Goal: Transaction & Acquisition: Purchase product/service

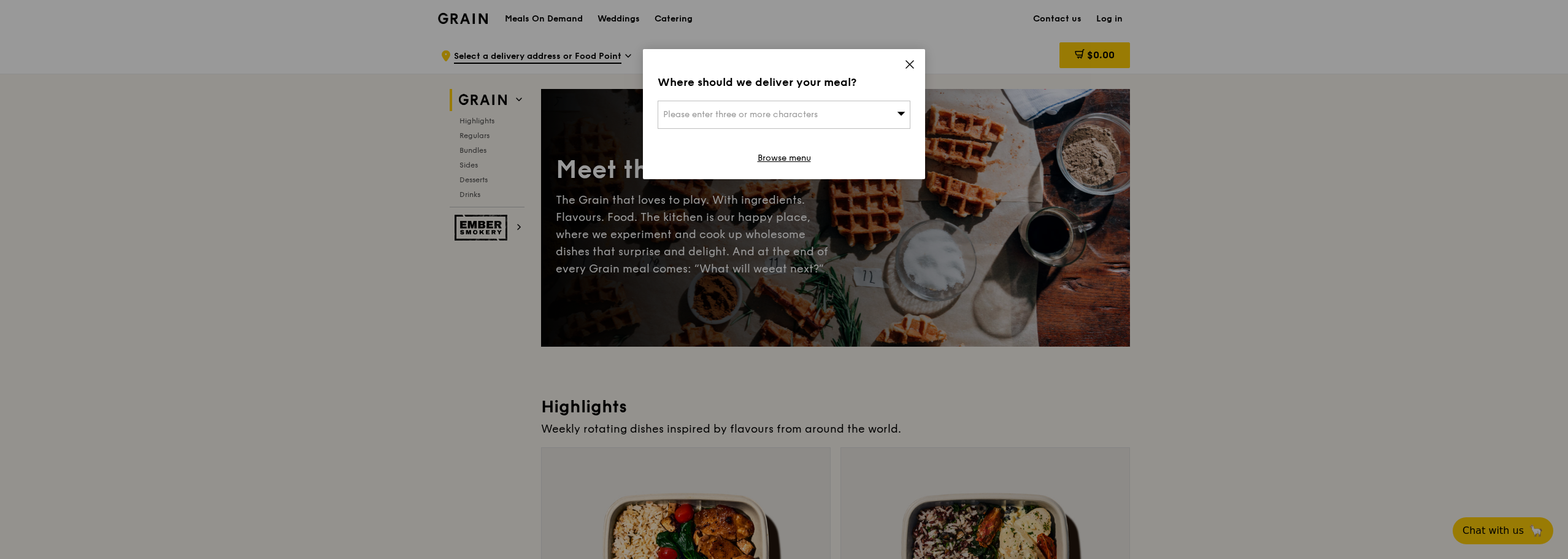
click at [859, 117] on div "Please enter three or more characters" at bounding box center [784, 114] width 253 height 29
click at [768, 116] on input "search" at bounding box center [784, 114] width 252 height 27
type input "806685"
type input "[EMAIL_ADDRESS][DOMAIN_NAME]"
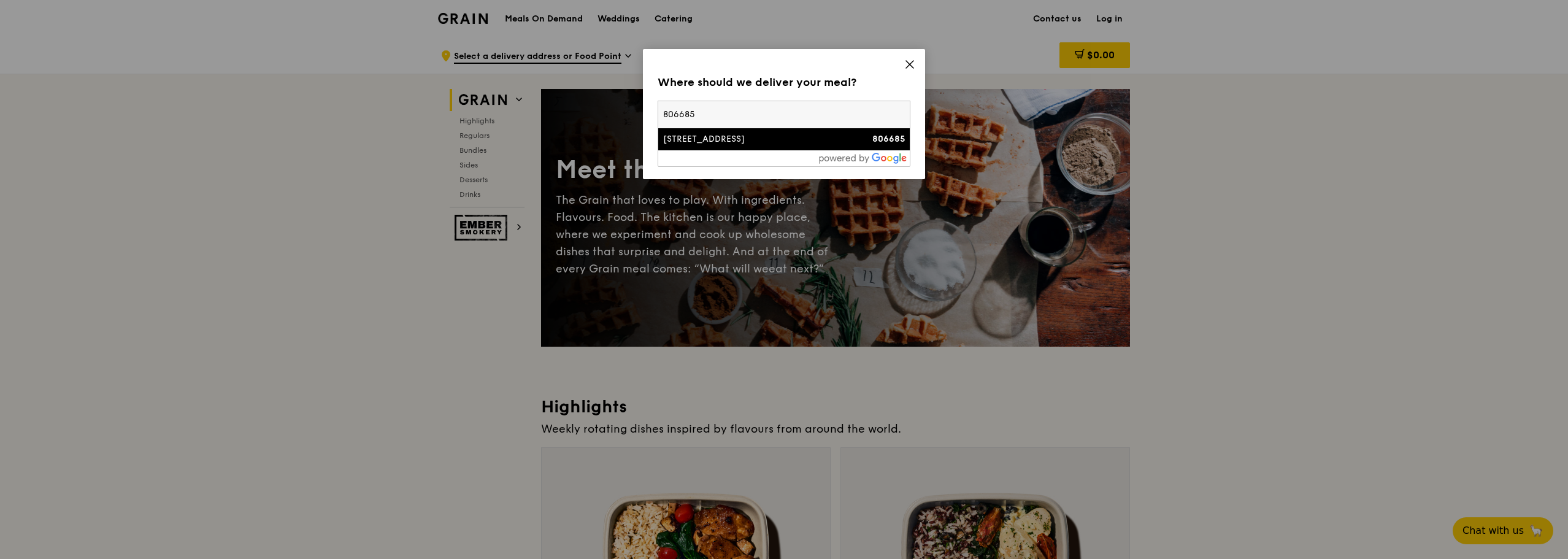
click at [796, 136] on div "[STREET_ADDRESS]" at bounding box center [754, 138] width 182 height 12
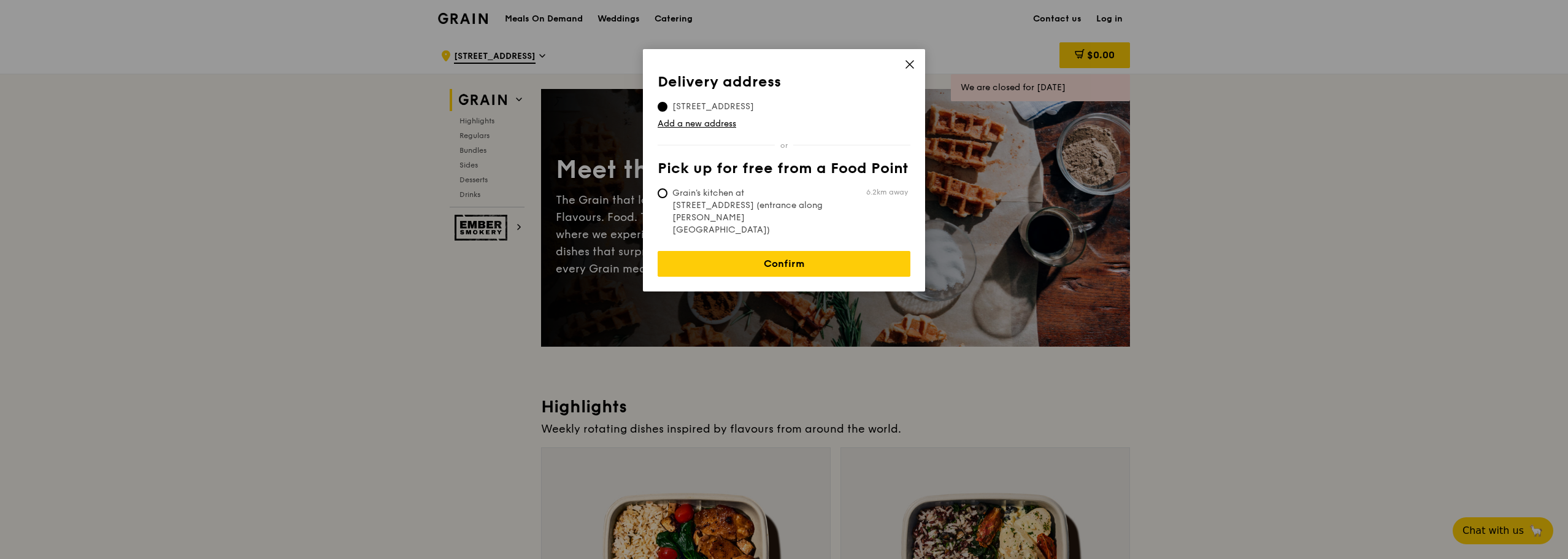
click at [765, 198] on span "Grain's kitchen at [STREET_ADDRESS] (entrance along [PERSON_NAME][GEOGRAPHIC_DA…" at bounding box center [749, 211] width 183 height 49
click at [667, 198] on input "Grain's kitchen at [STREET_ADDRESS] (entrance along [PERSON_NAME][GEOGRAPHIC_DA…" at bounding box center [663, 193] width 10 height 10
radio input "true"
drag, startPoint x: 660, startPoint y: 195, endPoint x: 666, endPoint y: 183, distance: 13.4
click at [661, 193] on input "Grain's kitchen at [STREET_ADDRESS] (entrance along [PERSON_NAME][GEOGRAPHIC_DA…" at bounding box center [663, 193] width 10 height 10
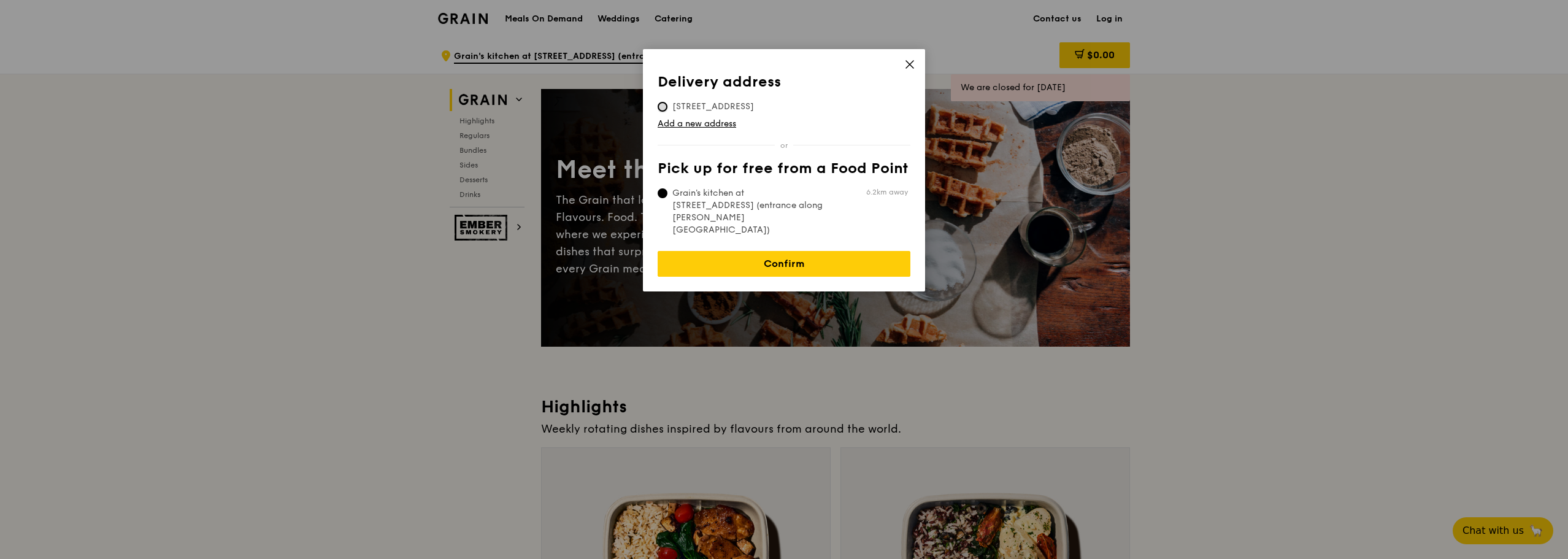
click at [665, 103] on input "[STREET_ADDRESS]" at bounding box center [663, 106] width 10 height 10
radio input "true"
click at [803, 251] on link "Confirm" at bounding box center [784, 264] width 253 height 26
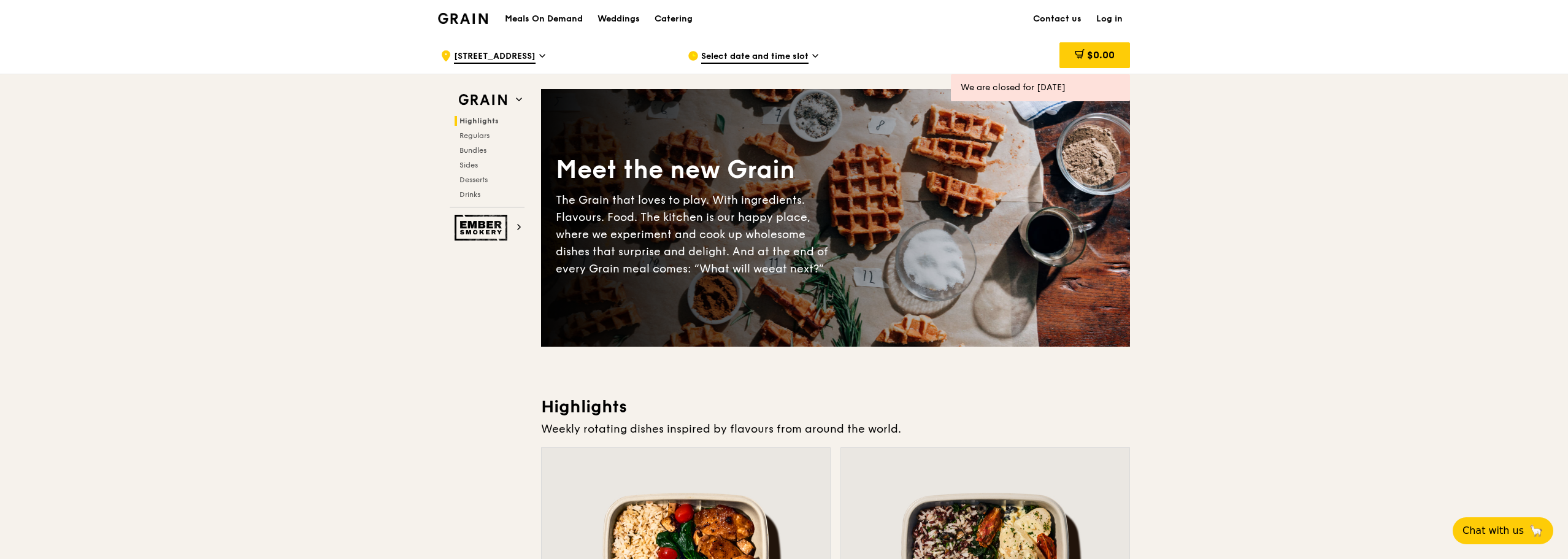
click at [784, 58] on span "Select date and time slot" at bounding box center [755, 57] width 107 height 14
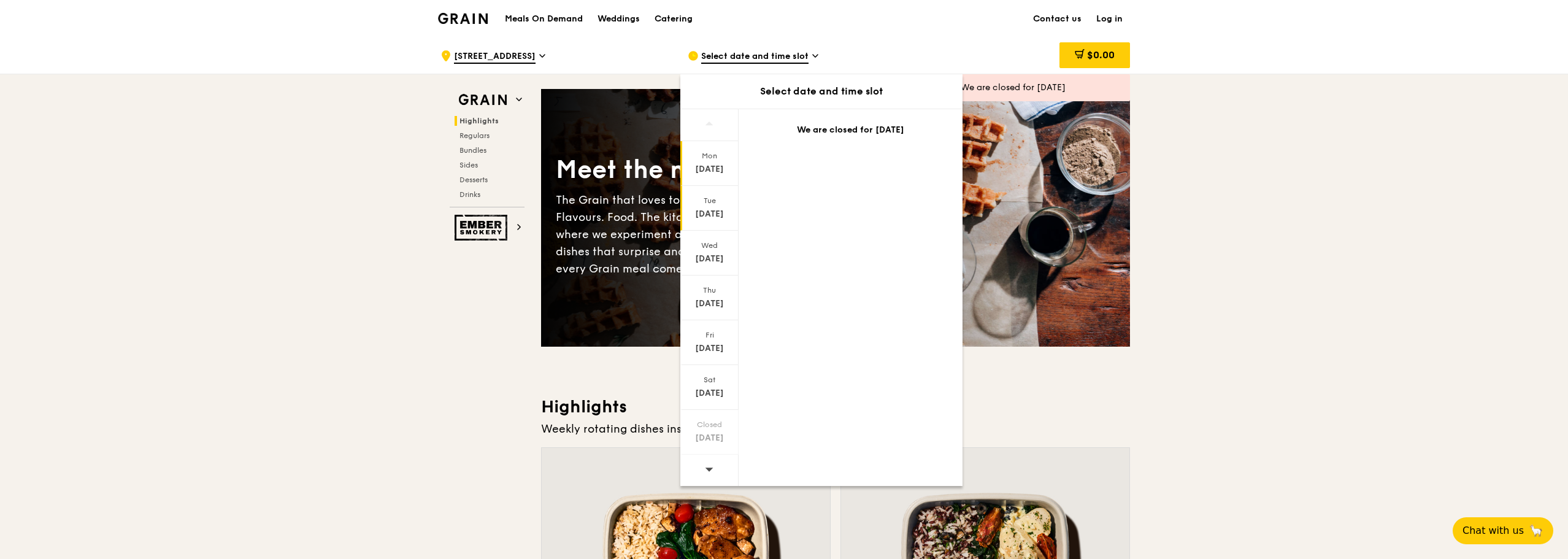
click at [707, 198] on div "Tue" at bounding box center [709, 200] width 54 height 10
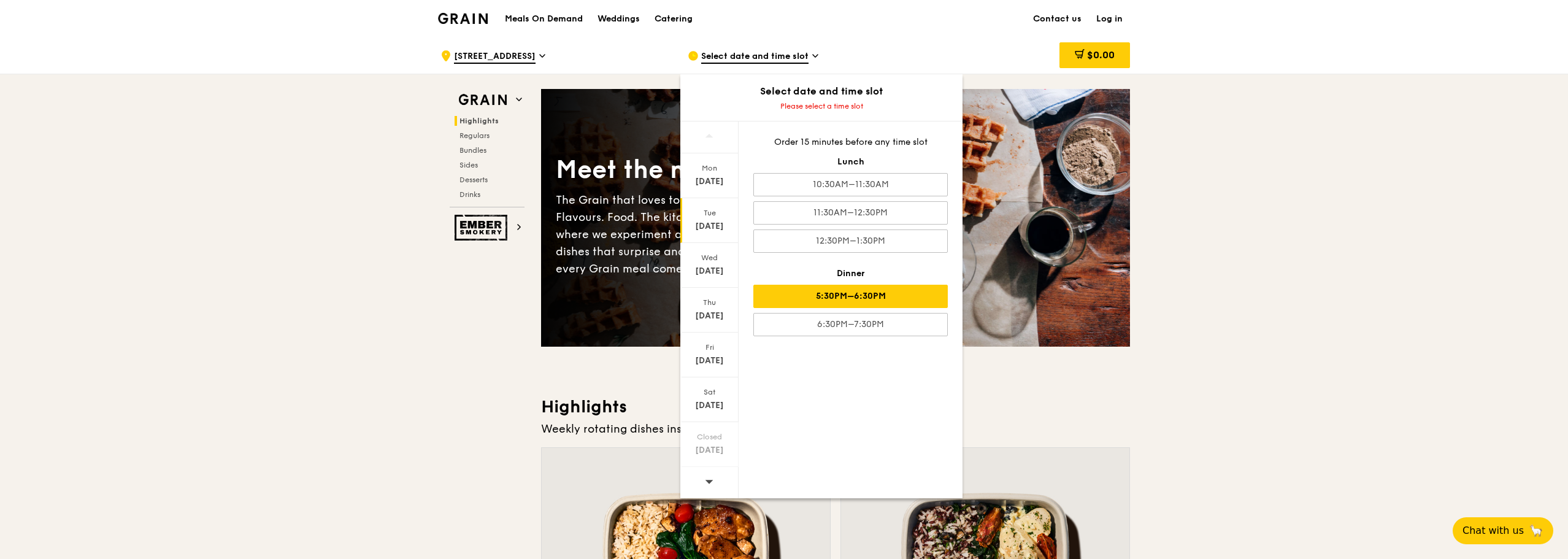
click at [900, 299] on div "5:30PM–6:30PM" at bounding box center [850, 296] width 195 height 23
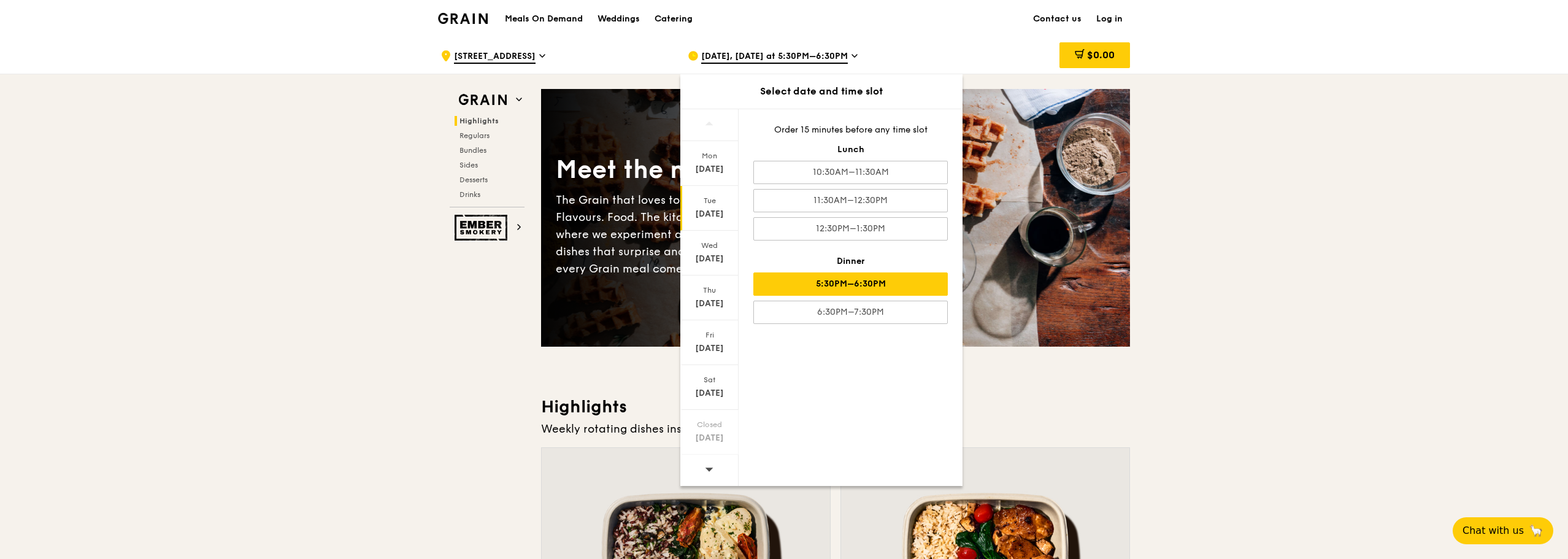
click at [896, 284] on div "5:30PM–6:30PM" at bounding box center [850, 284] width 195 height 23
click at [709, 208] on div "[DATE]" at bounding box center [709, 214] width 54 height 12
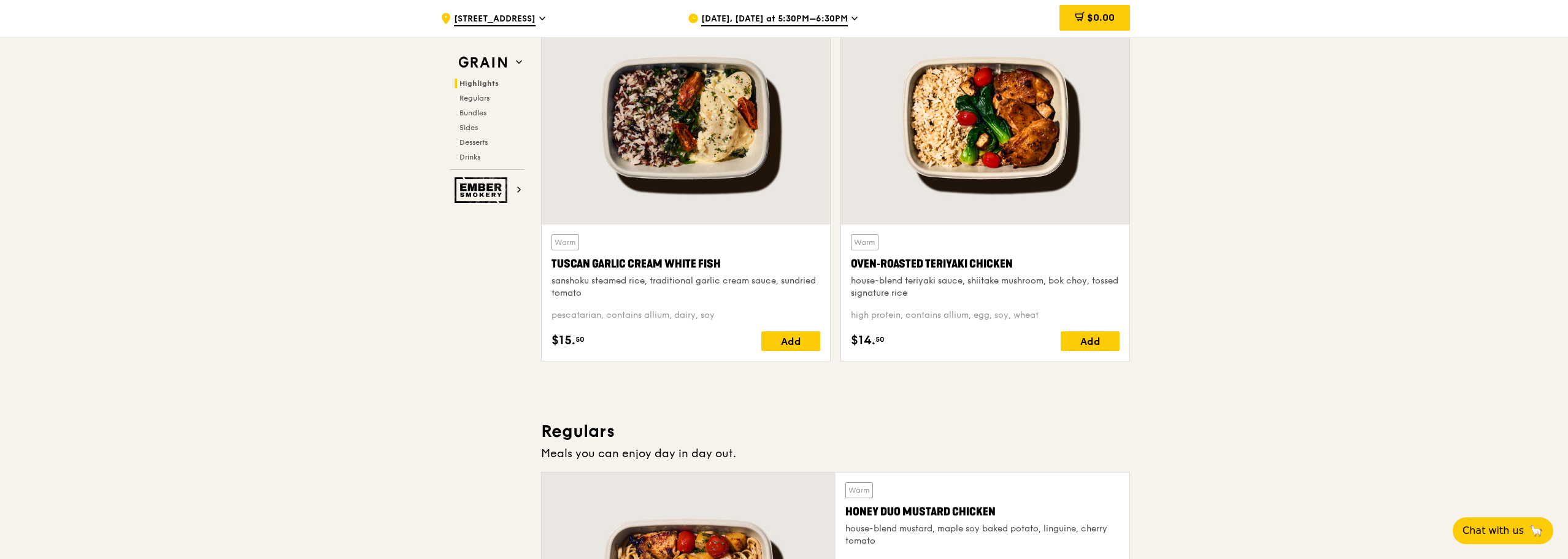
scroll to position [430, 0]
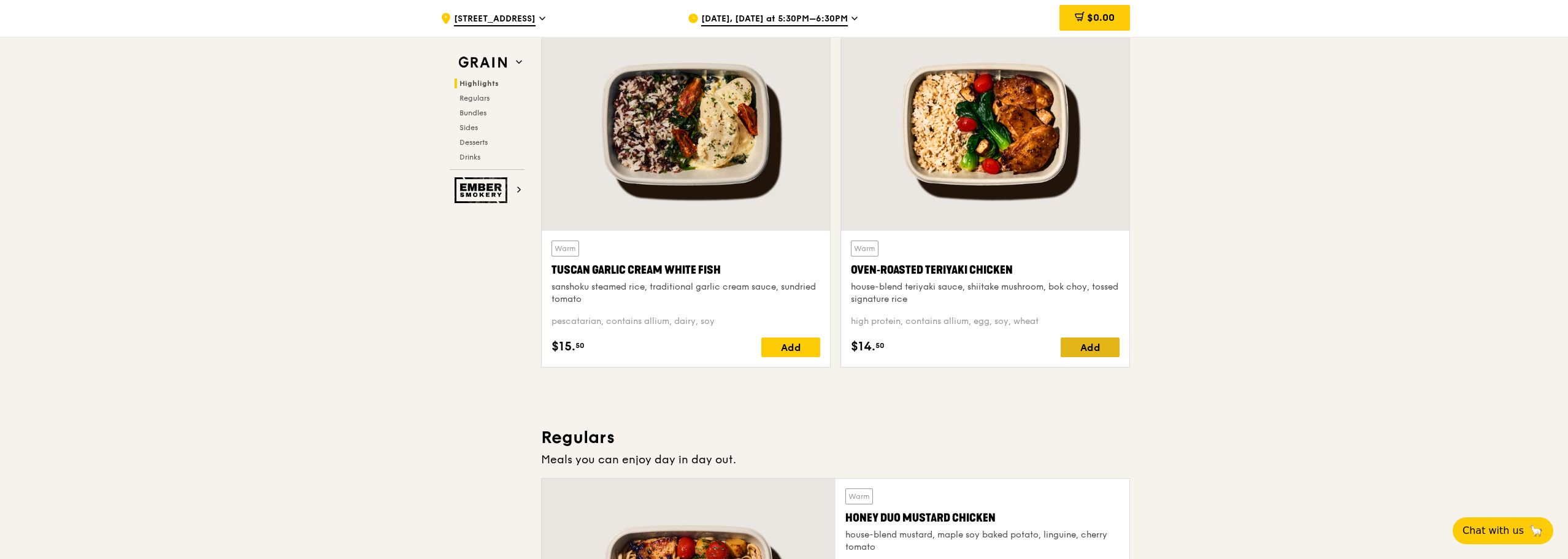
click at [1095, 347] on div "Add" at bounding box center [1091, 347] width 59 height 19
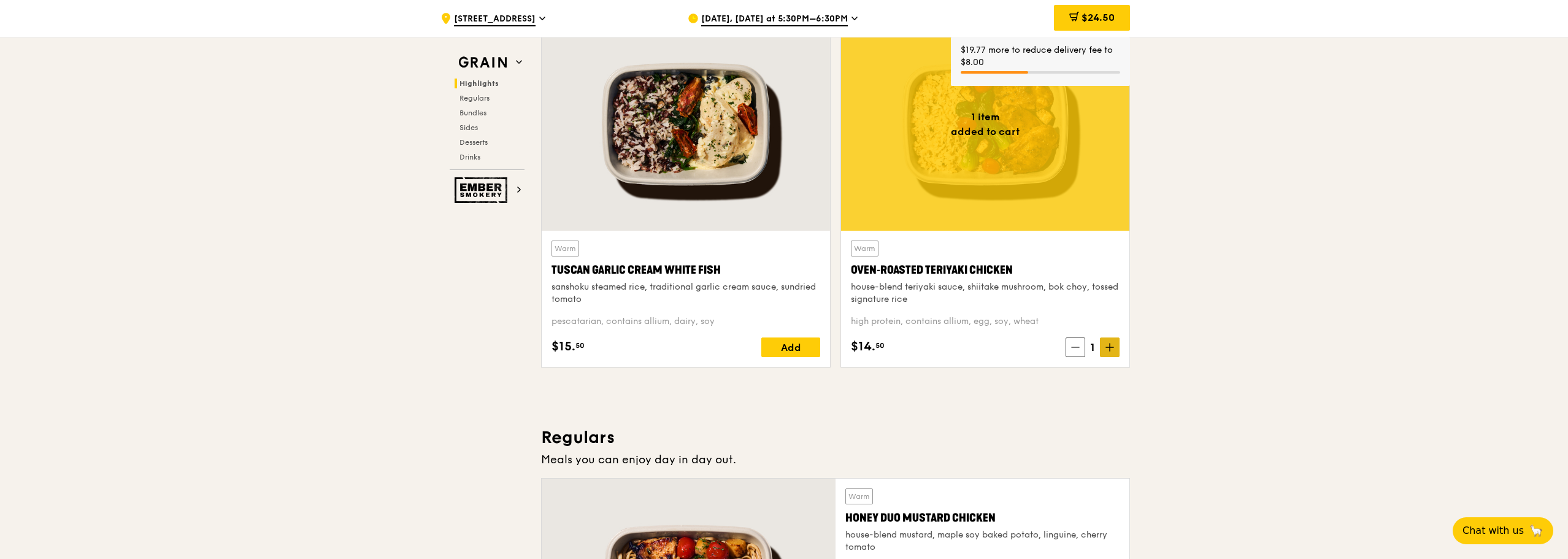
click at [1114, 350] on span at bounding box center [1109, 347] width 19 height 19
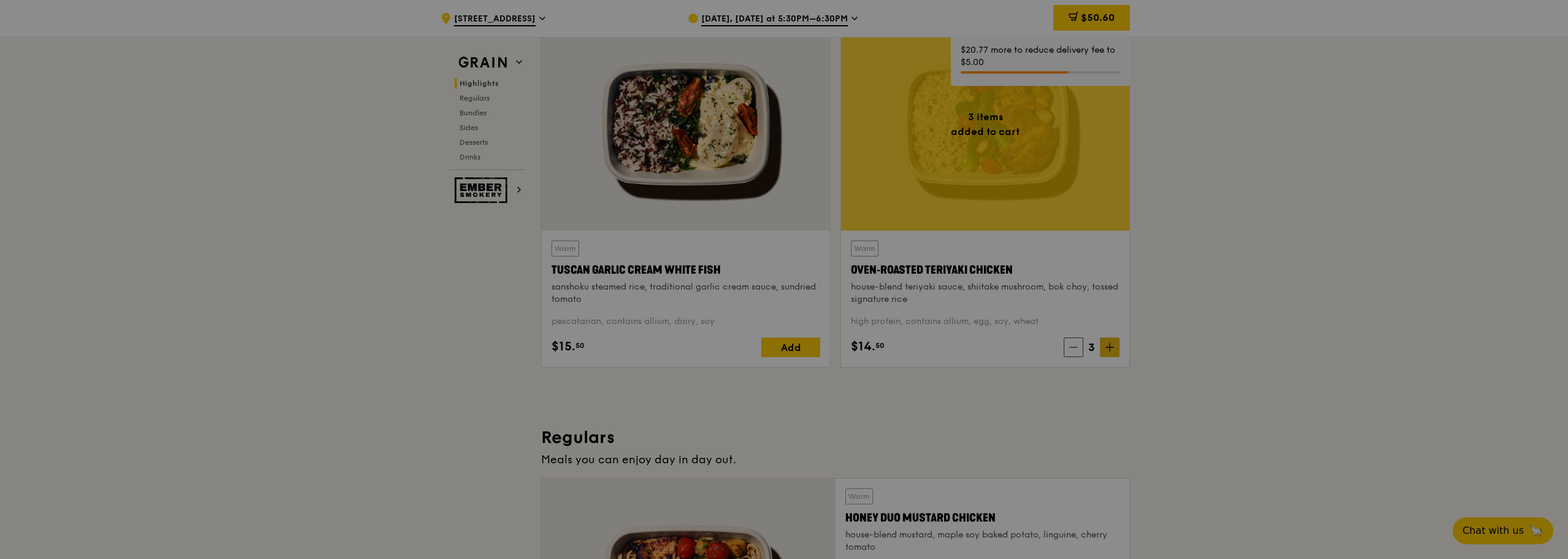
click at [1114, 350] on div at bounding box center [784, 280] width 1568 height 559
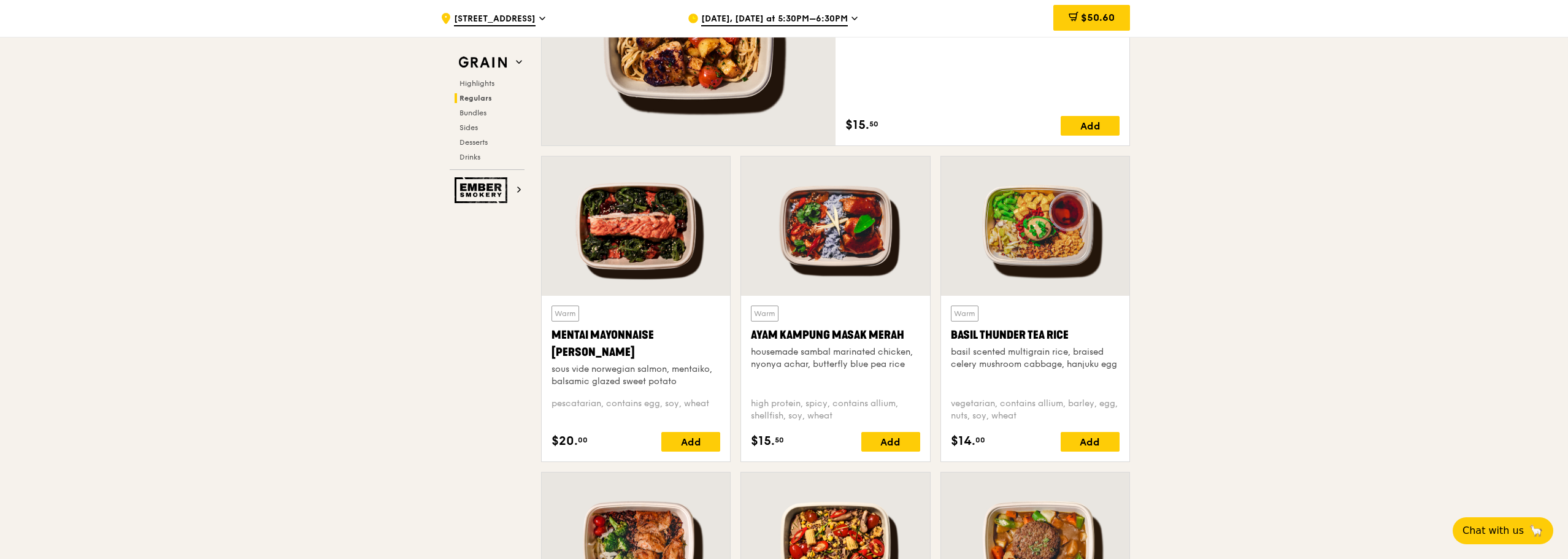
scroll to position [982, 0]
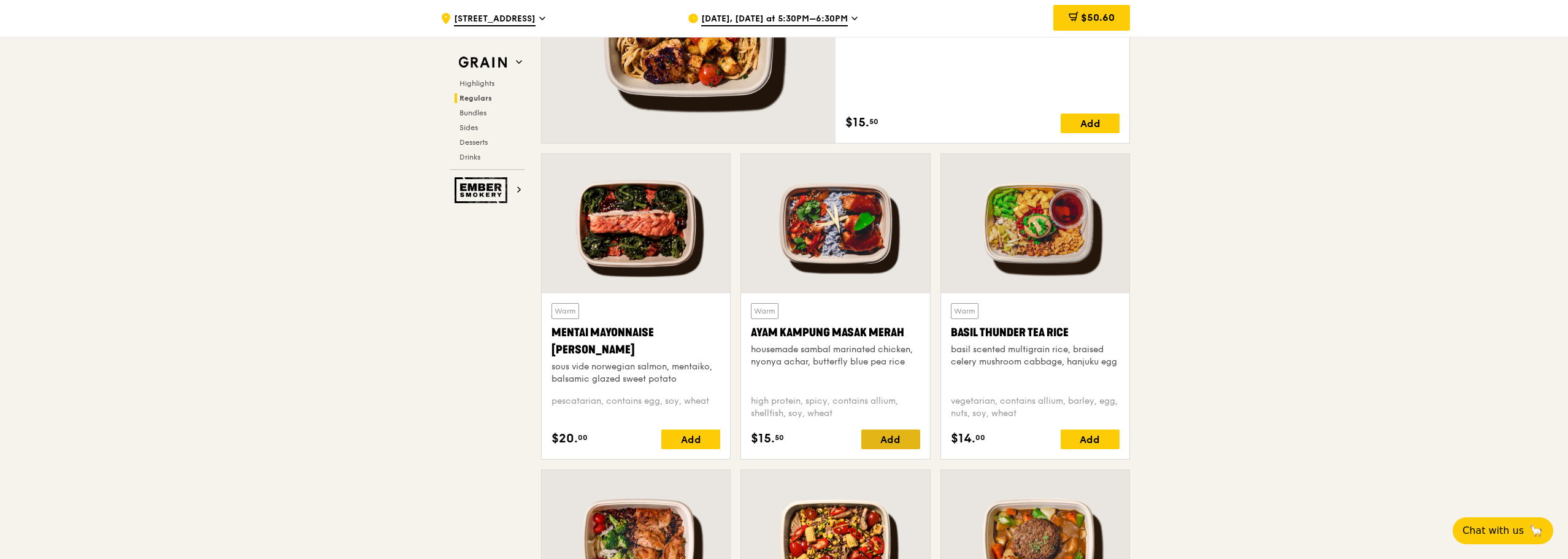
click at [892, 442] on div "Add" at bounding box center [890, 439] width 59 height 19
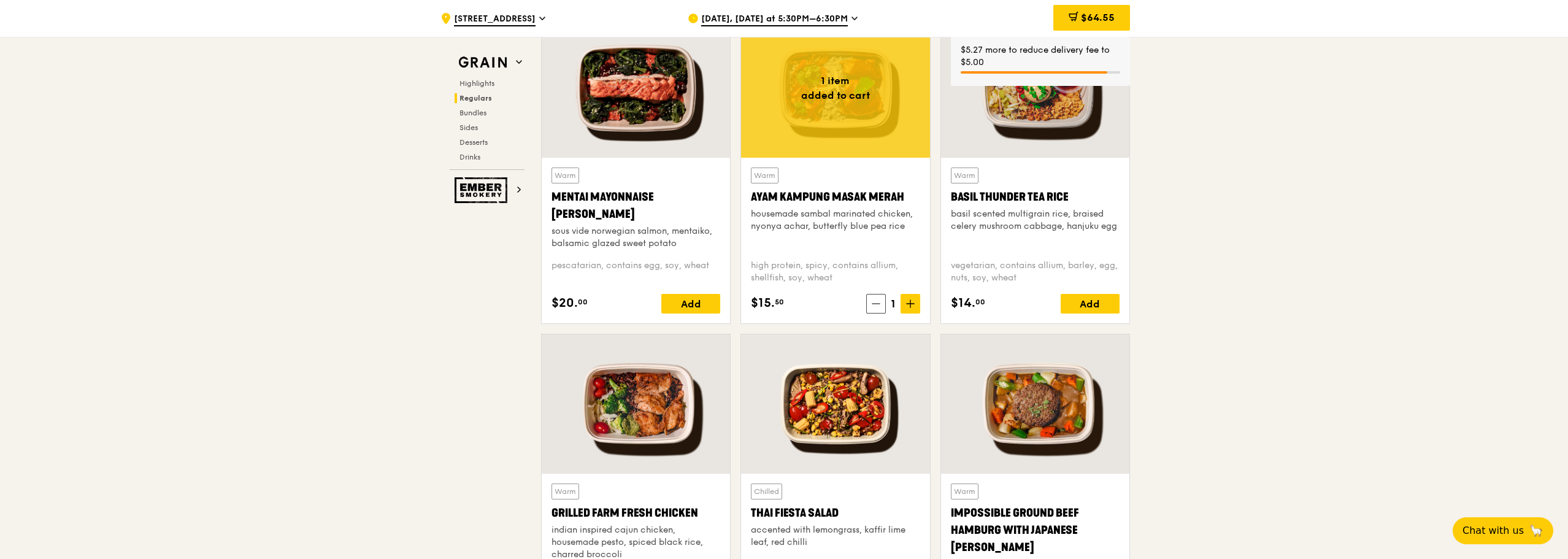
scroll to position [1167, 0]
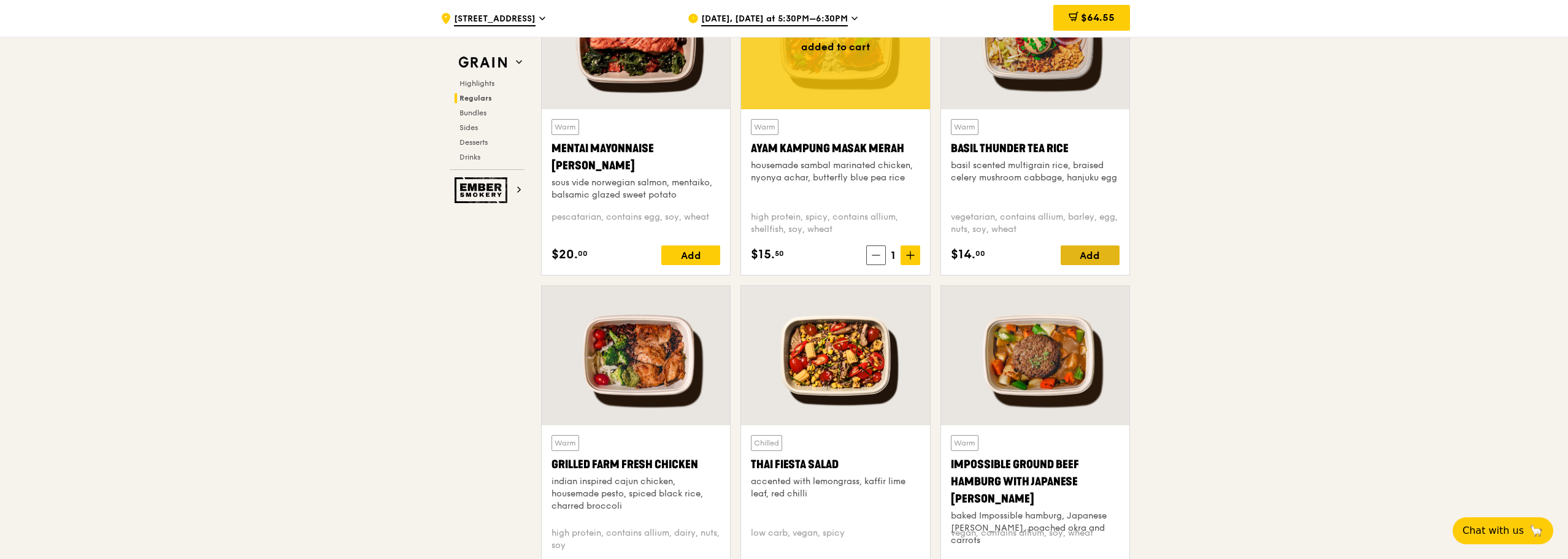
click at [1094, 255] on div "Add" at bounding box center [1091, 255] width 59 height 19
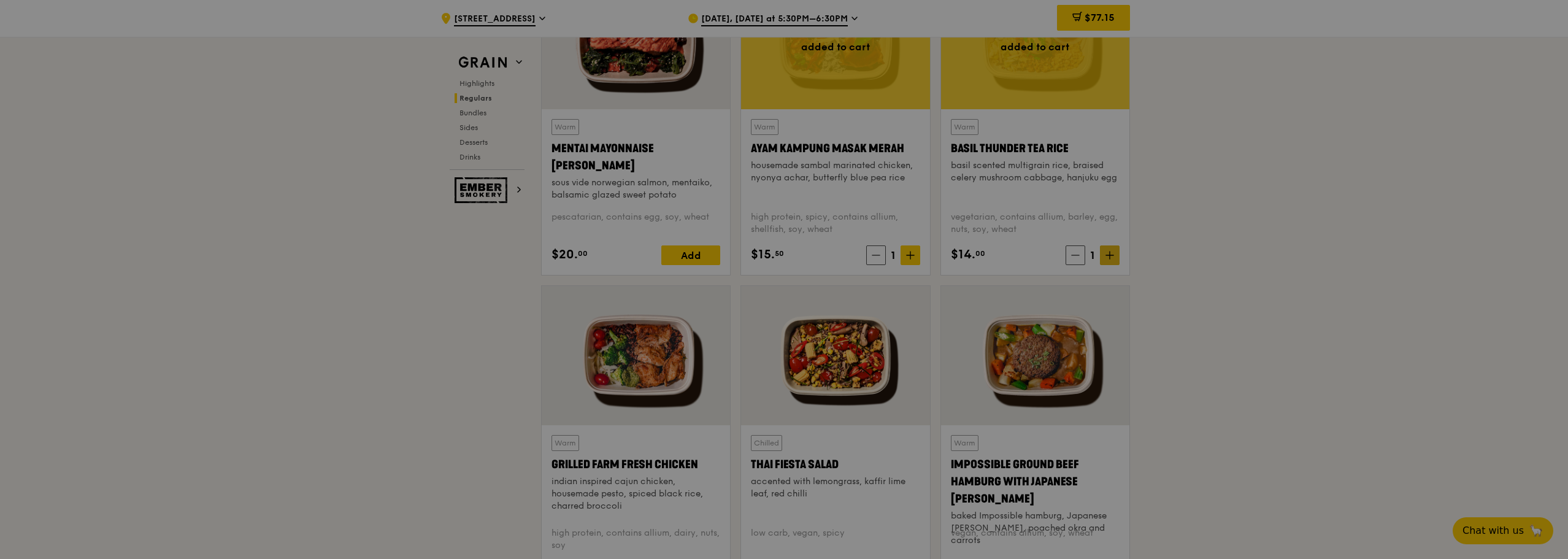
click at [1105, 256] on div at bounding box center [784, 280] width 1568 height 559
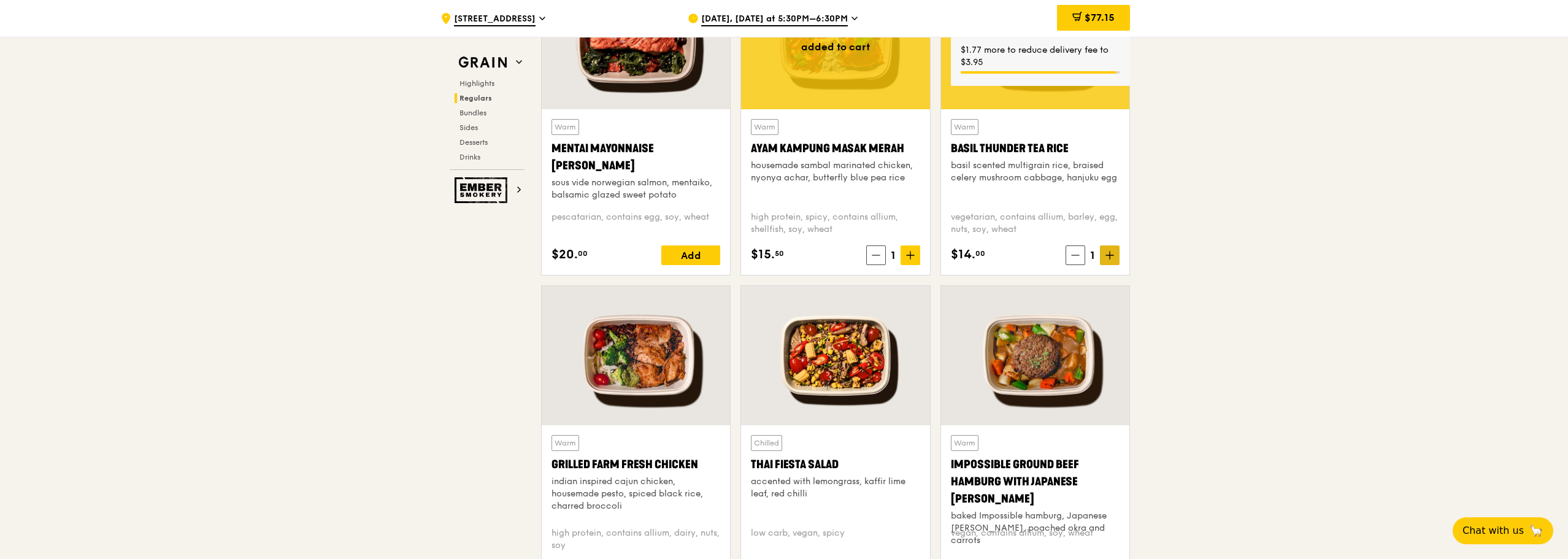
click at [1113, 255] on icon at bounding box center [1109, 255] width 8 height 8
click at [907, 257] on icon at bounding box center [910, 255] width 8 height 8
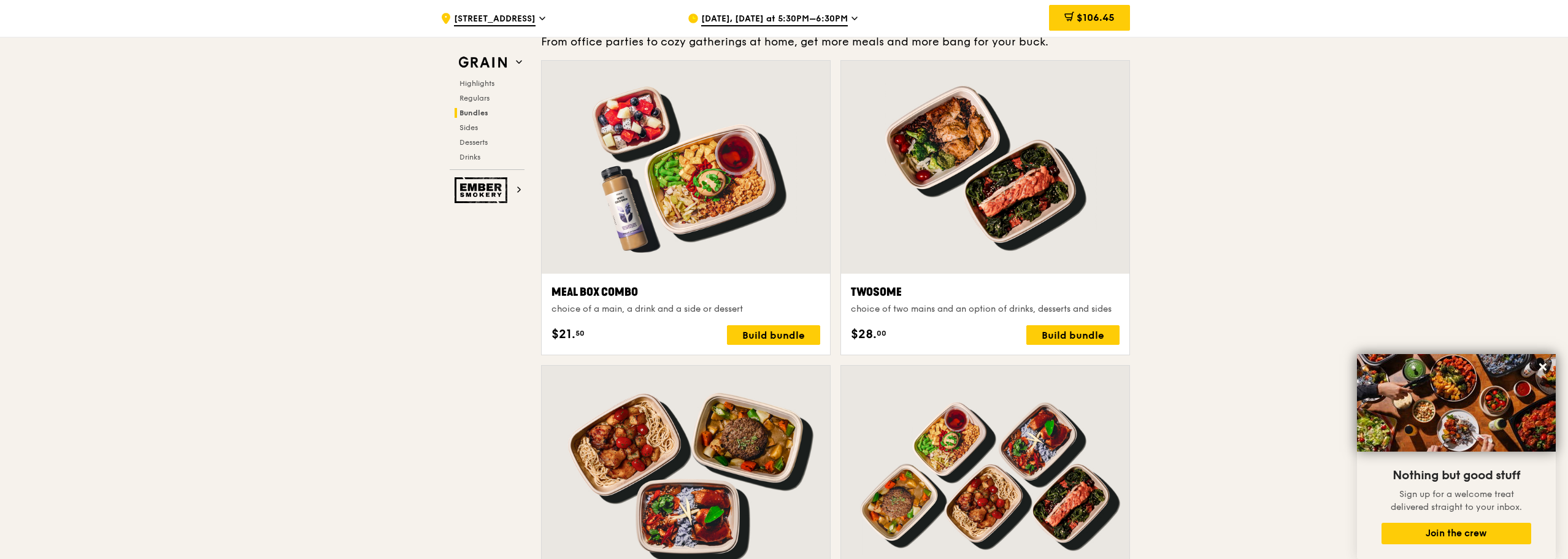
scroll to position [1719, 0]
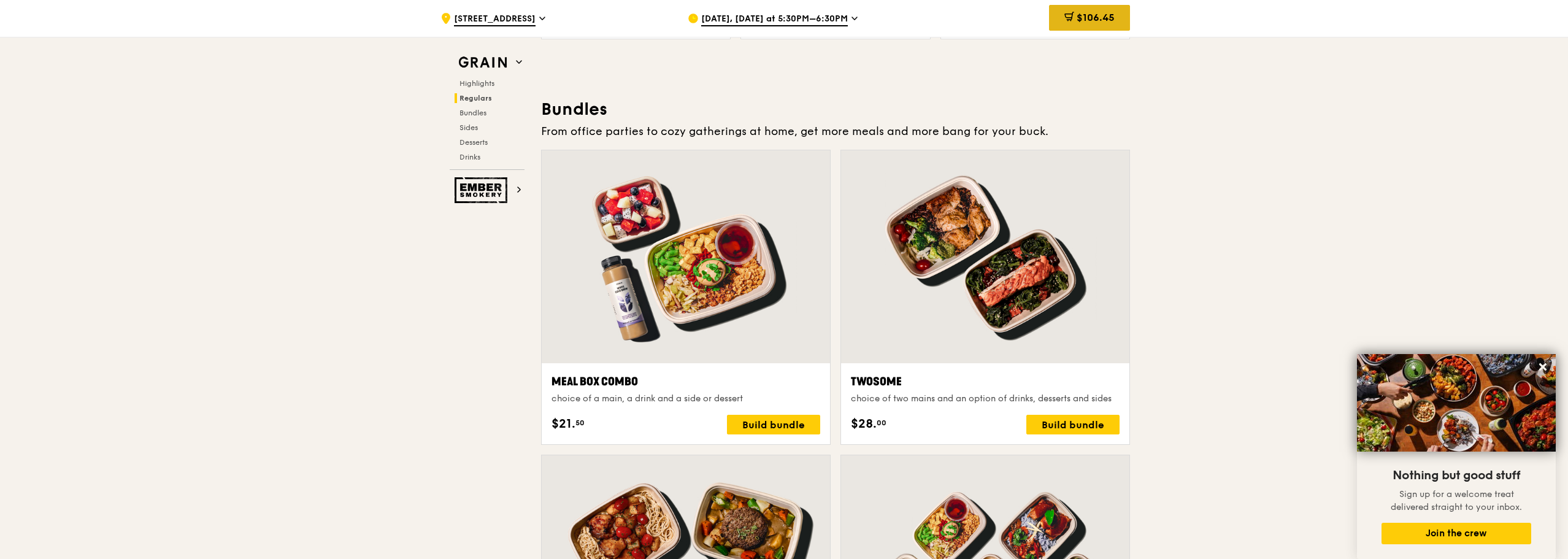
click at [1087, 21] on span "$106.45" at bounding box center [1095, 18] width 38 height 12
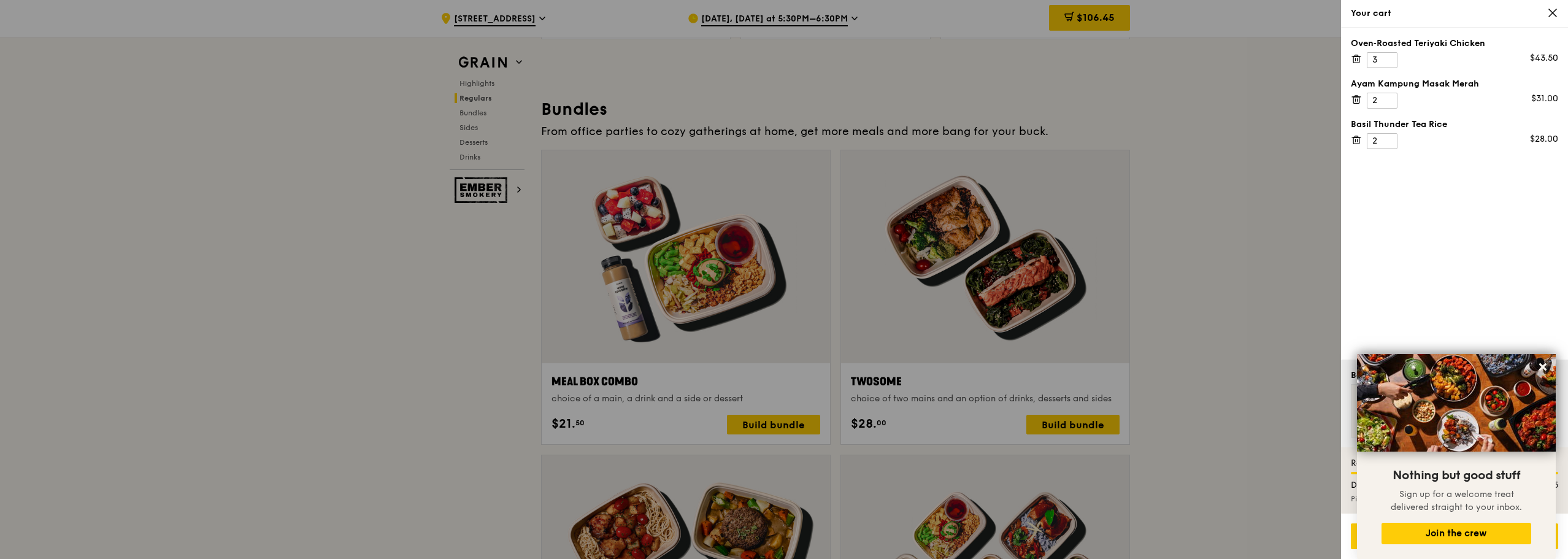
click at [1549, 13] on icon at bounding box center [1553, 13] width 11 height 11
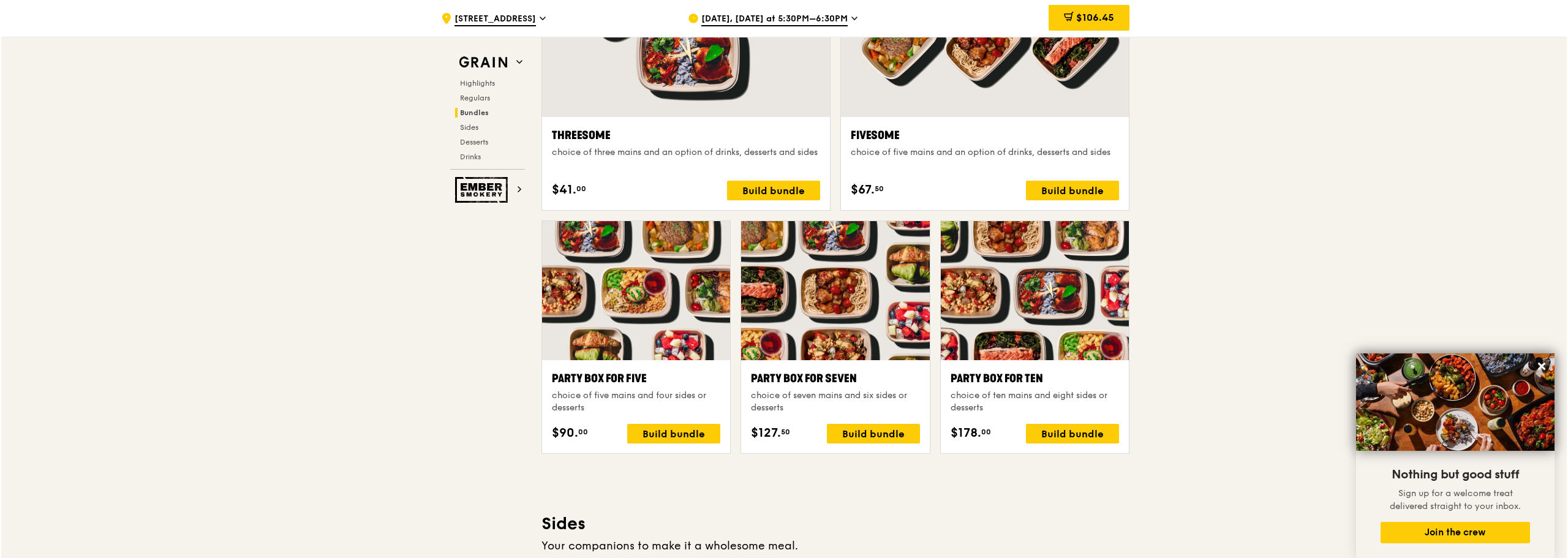
scroll to position [2268, 0]
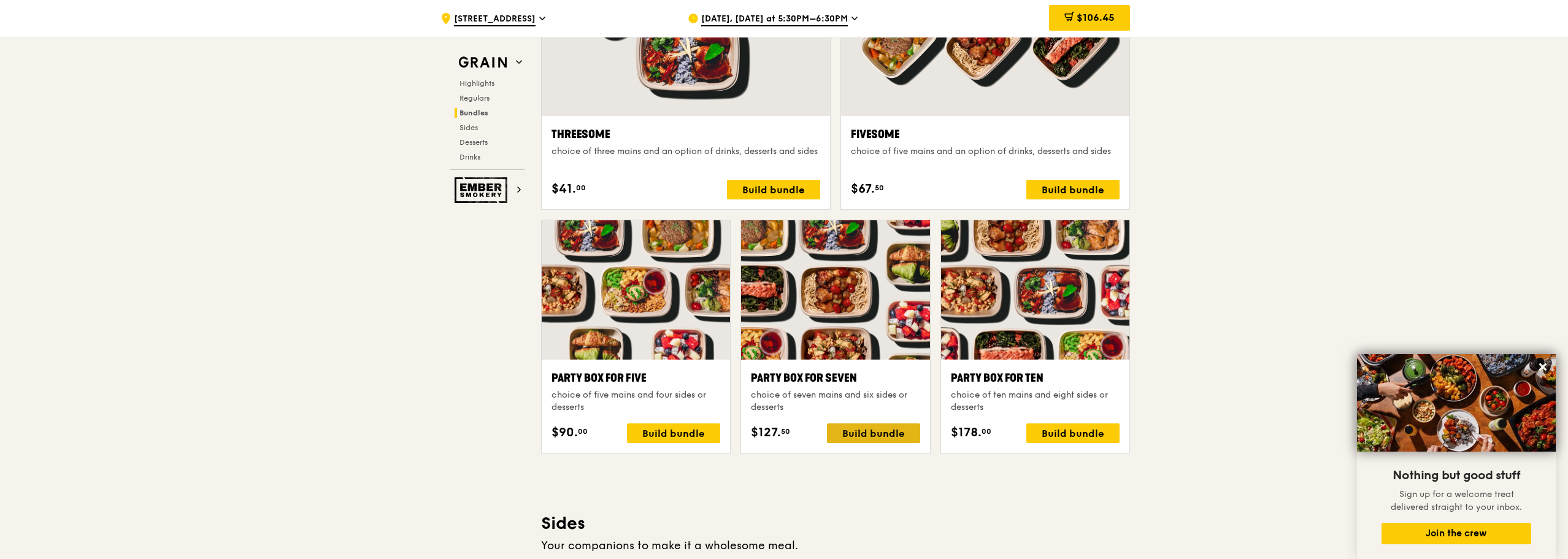
click at [891, 437] on div "Build bundle" at bounding box center [873, 433] width 93 height 19
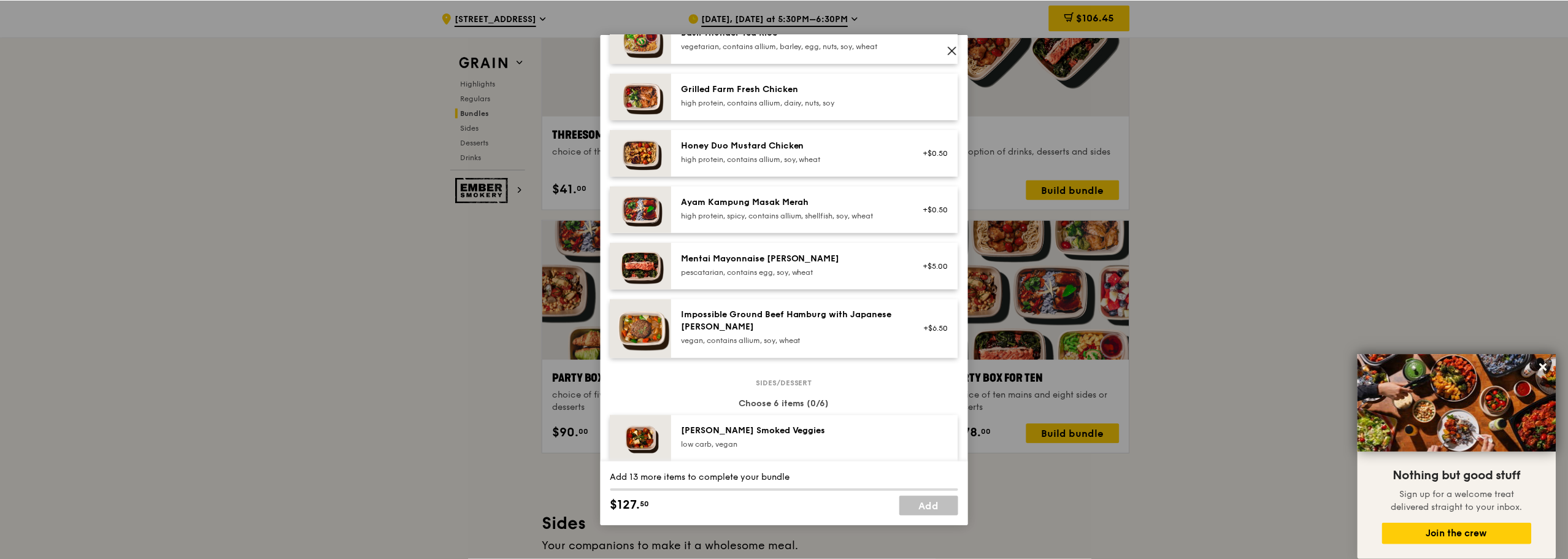
scroll to position [614, 0]
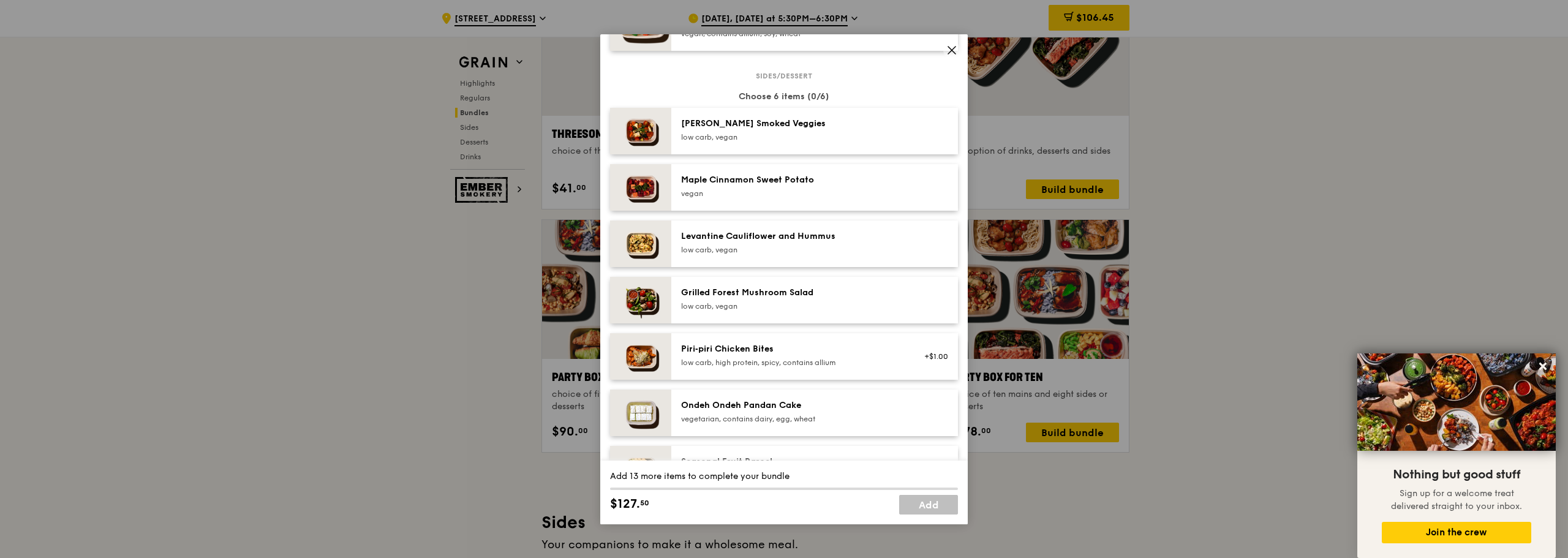
click at [950, 52] on icon at bounding box center [951, 51] width 11 height 11
